Goal: Register for event/course

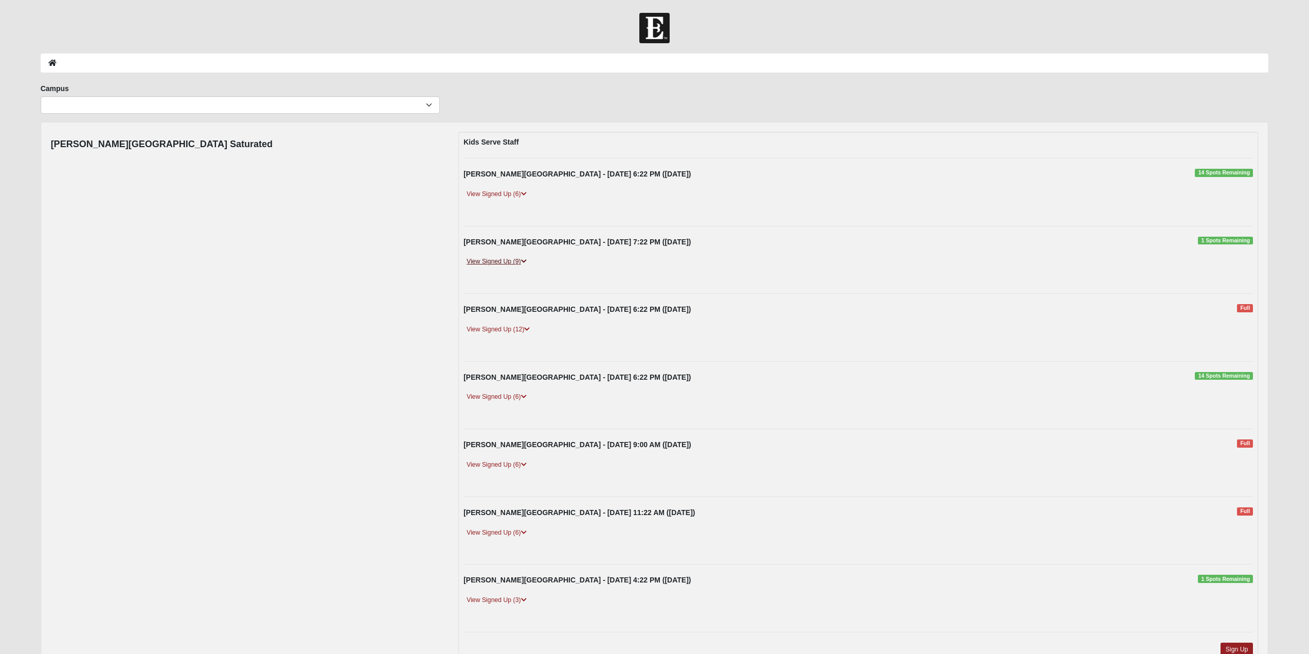
click at [511, 260] on link "View Signed Up (9)" at bounding box center [497, 261] width 66 height 11
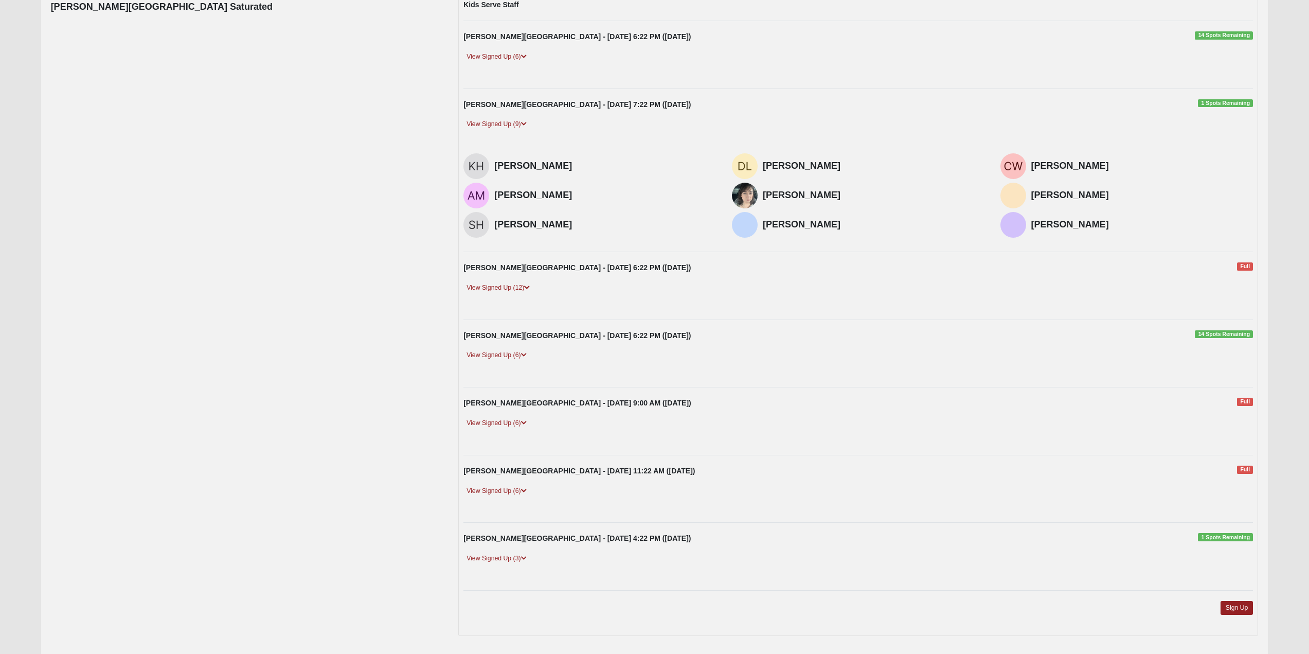
scroll to position [178, 0]
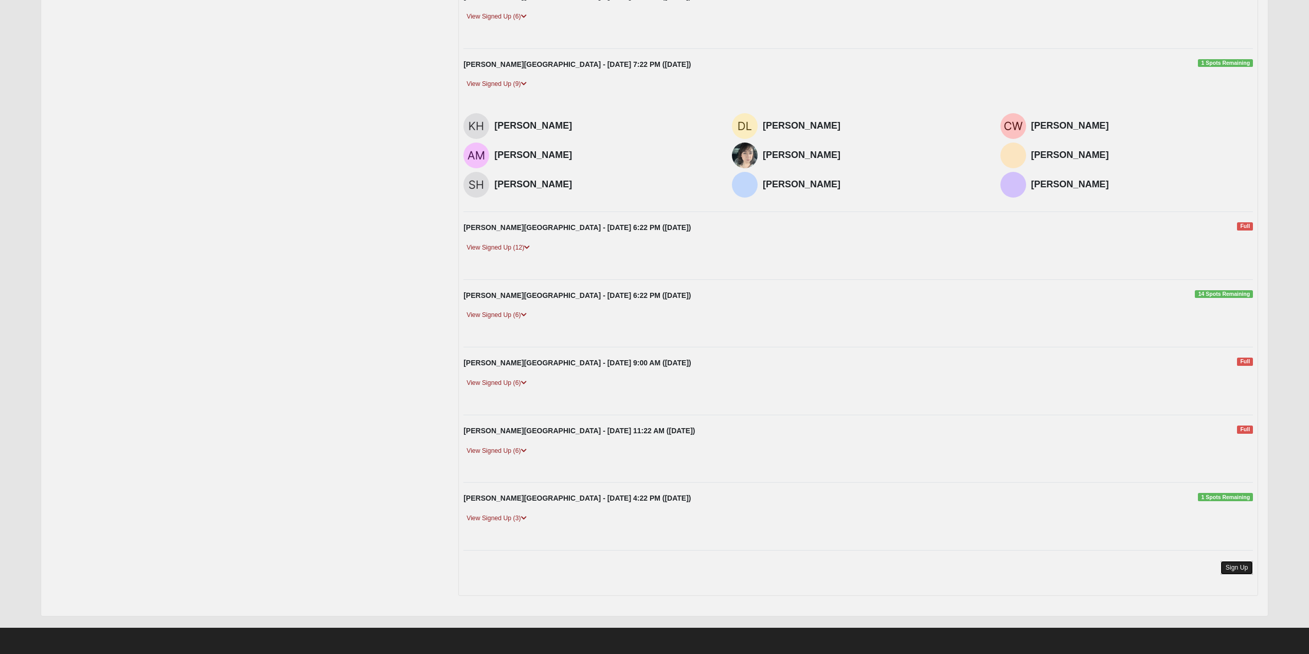
click at [1231, 566] on link "Sign Up" at bounding box center [1237, 568] width 33 height 14
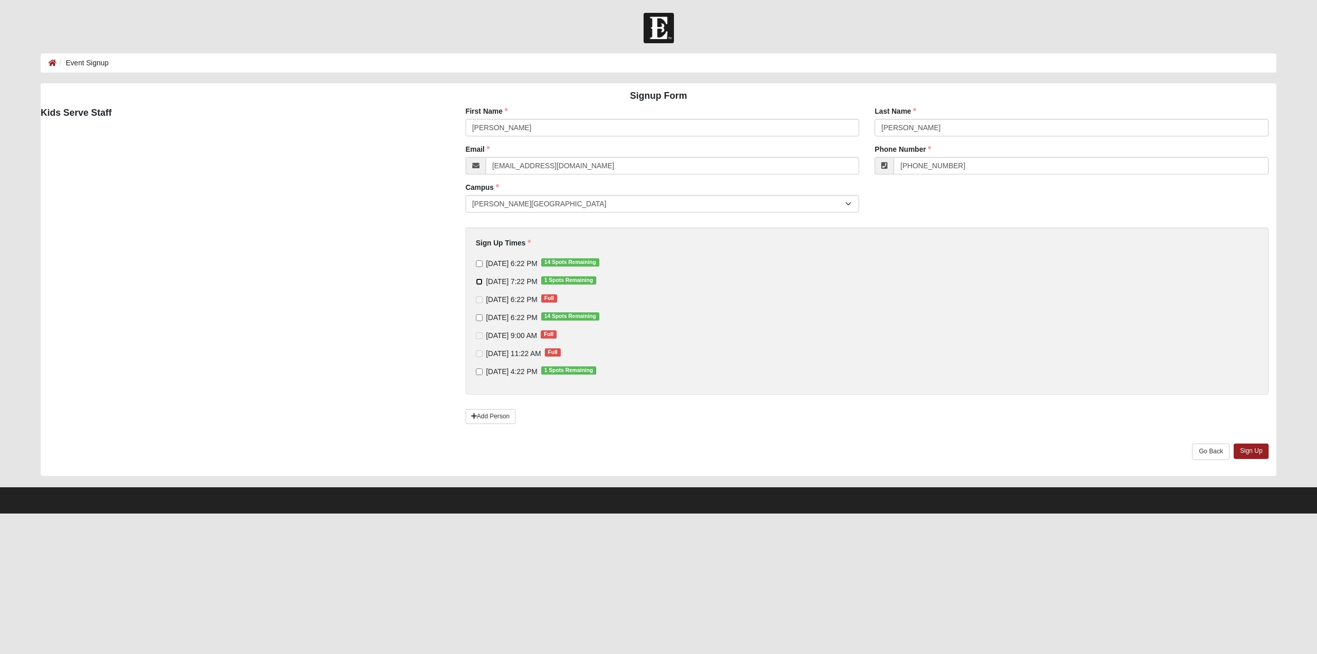
click at [480, 280] on input "[DATE] 7:22 PM 1 Spots Remaining" at bounding box center [479, 281] width 7 height 7
checkbox input "true"
click at [1253, 452] on link "Sign Up" at bounding box center [1251, 451] width 35 height 15
